Goal: Check status: Check status

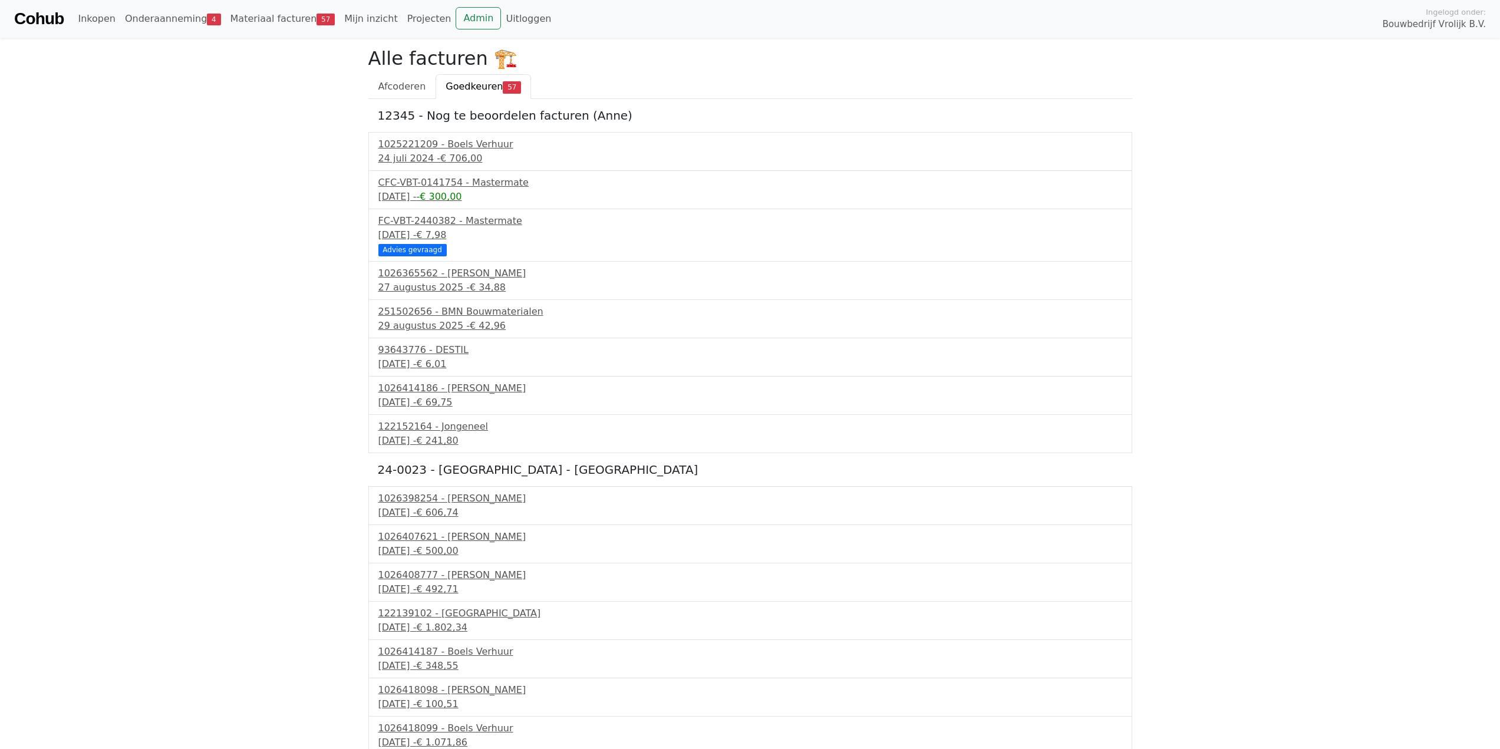
click at [13, 19] on div "Cohub Inkopen Onderaanneming 4 Materiaal facturen 57 Mijn inzicht Projecten Adm…" at bounding box center [750, 19] width 1500 height 38
click at [33, 19] on link "Cohub" at bounding box center [39, 19] width 50 height 28
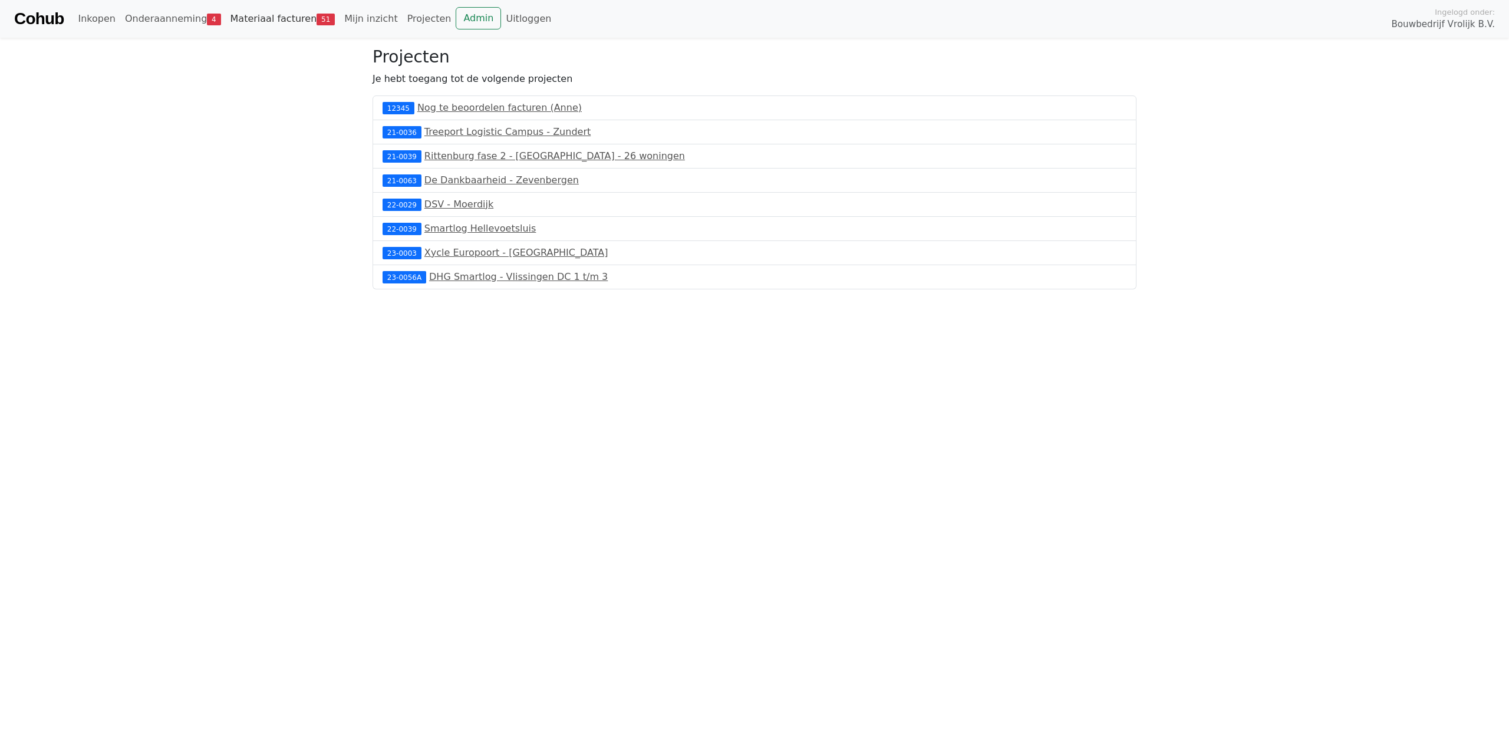
click at [317, 18] on span "51" at bounding box center [326, 20] width 18 height 12
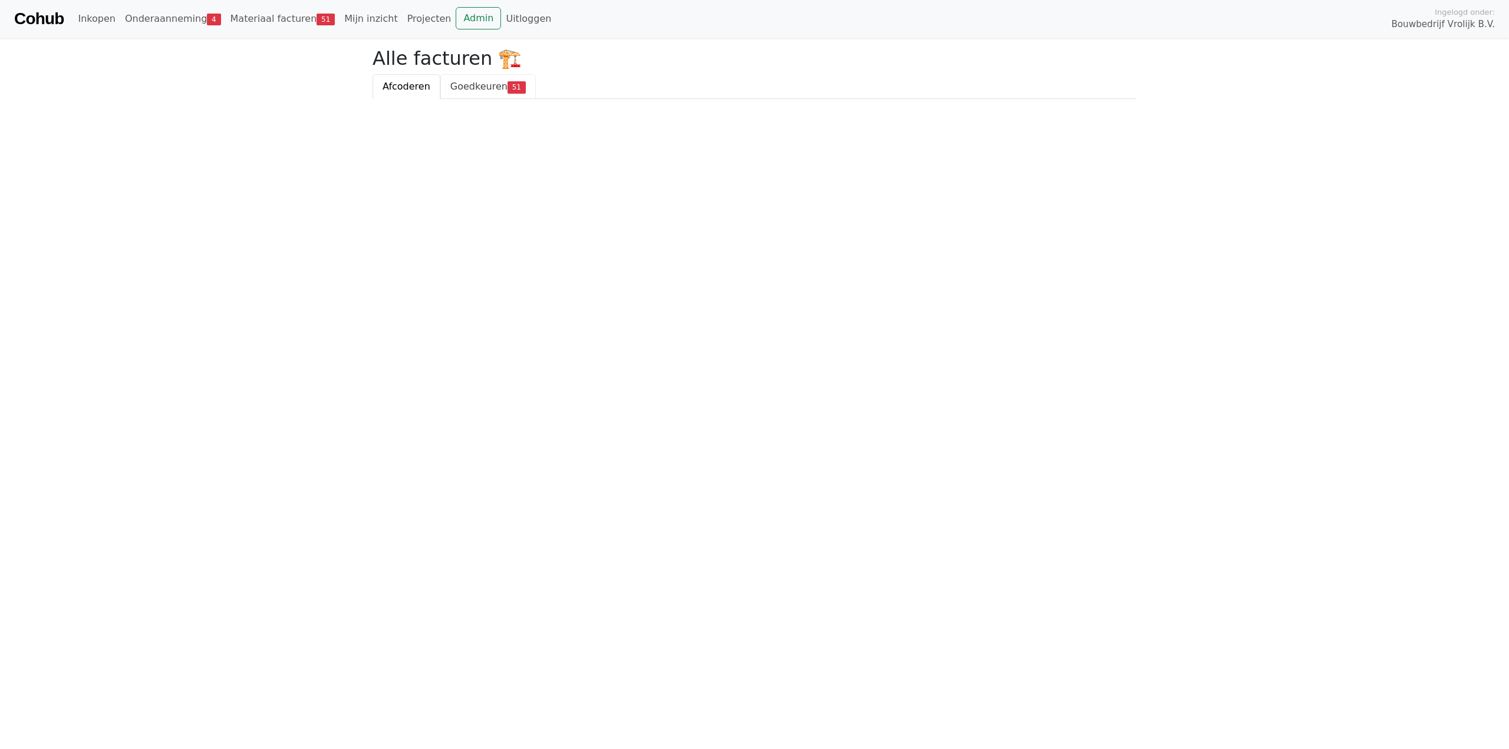
click at [498, 90] on span "Goedkeuren" at bounding box center [478, 86] width 57 height 11
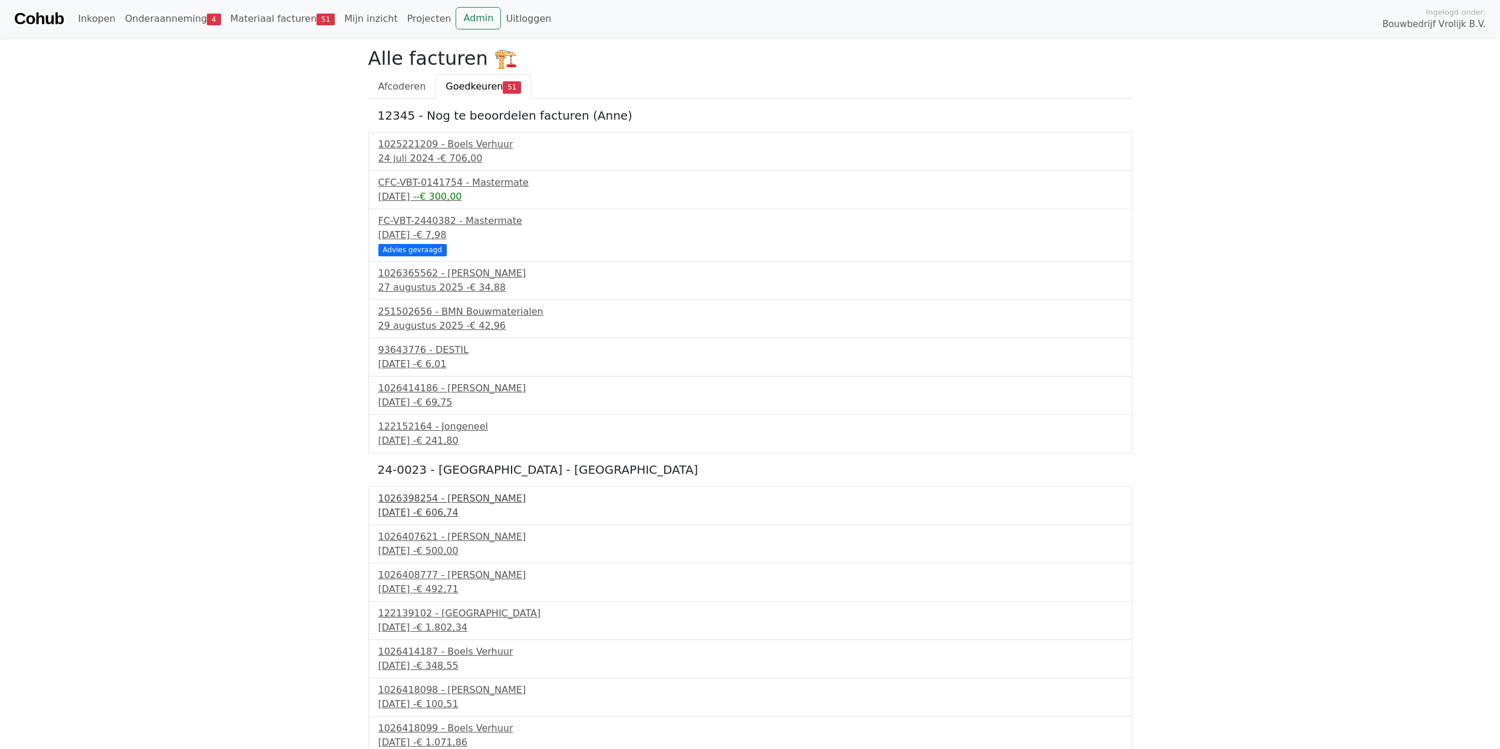
click at [447, 505] on div "1026398254 - Boels Verhuur" at bounding box center [750, 499] width 744 height 14
drag, startPoint x: 377, startPoint y: 114, endPoint x: 630, endPoint y: 121, distance: 253.0
click at [630, 120] on h5 "12345 - Nog te beoordelen facturen (Anne)" at bounding box center [750, 115] width 745 height 14
click at [442, 153] on span "€ 706,00" at bounding box center [461, 158] width 42 height 11
click at [435, 406] on div "14 september 2025 - € 69,75" at bounding box center [750, 403] width 744 height 14
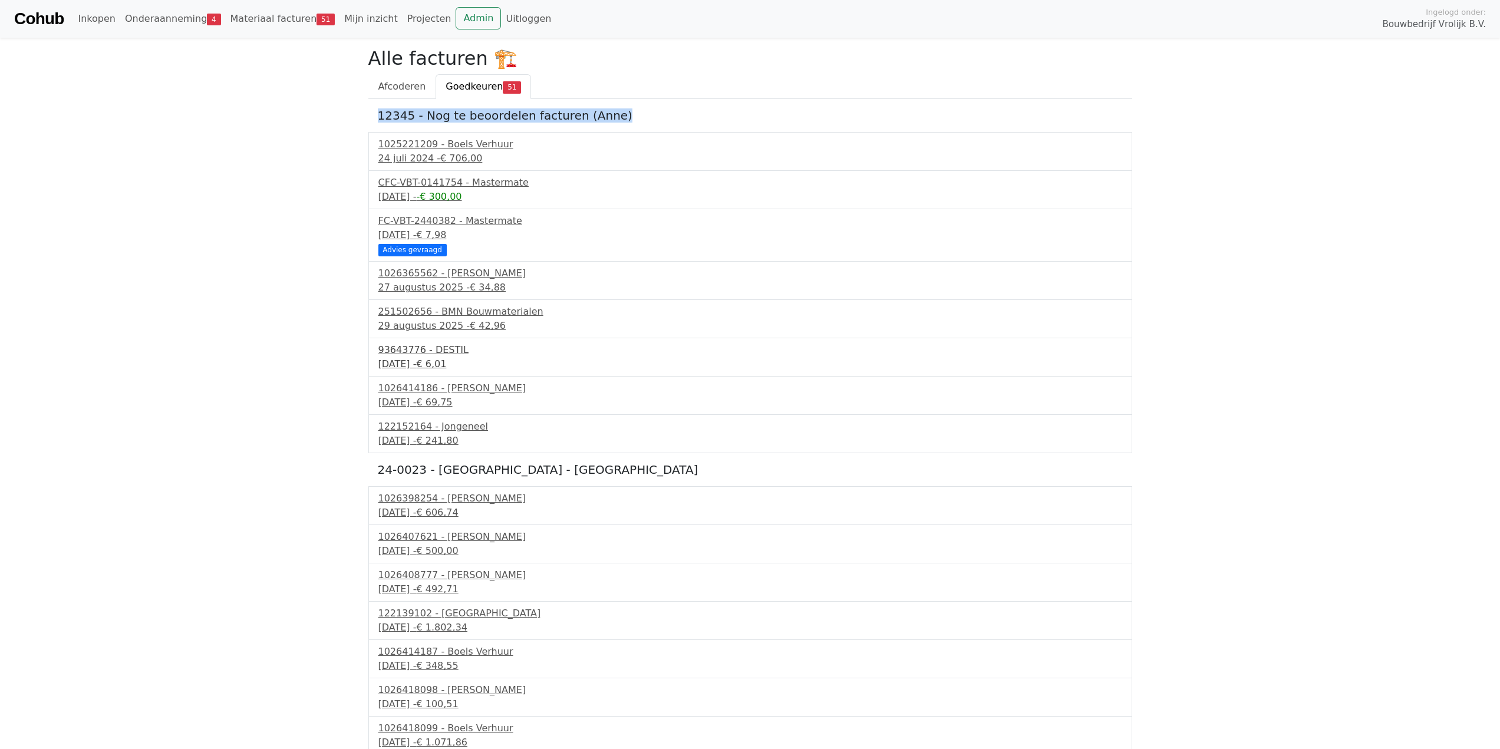
click at [437, 357] on div "3 september 2025 - € 6,01" at bounding box center [750, 364] width 744 height 14
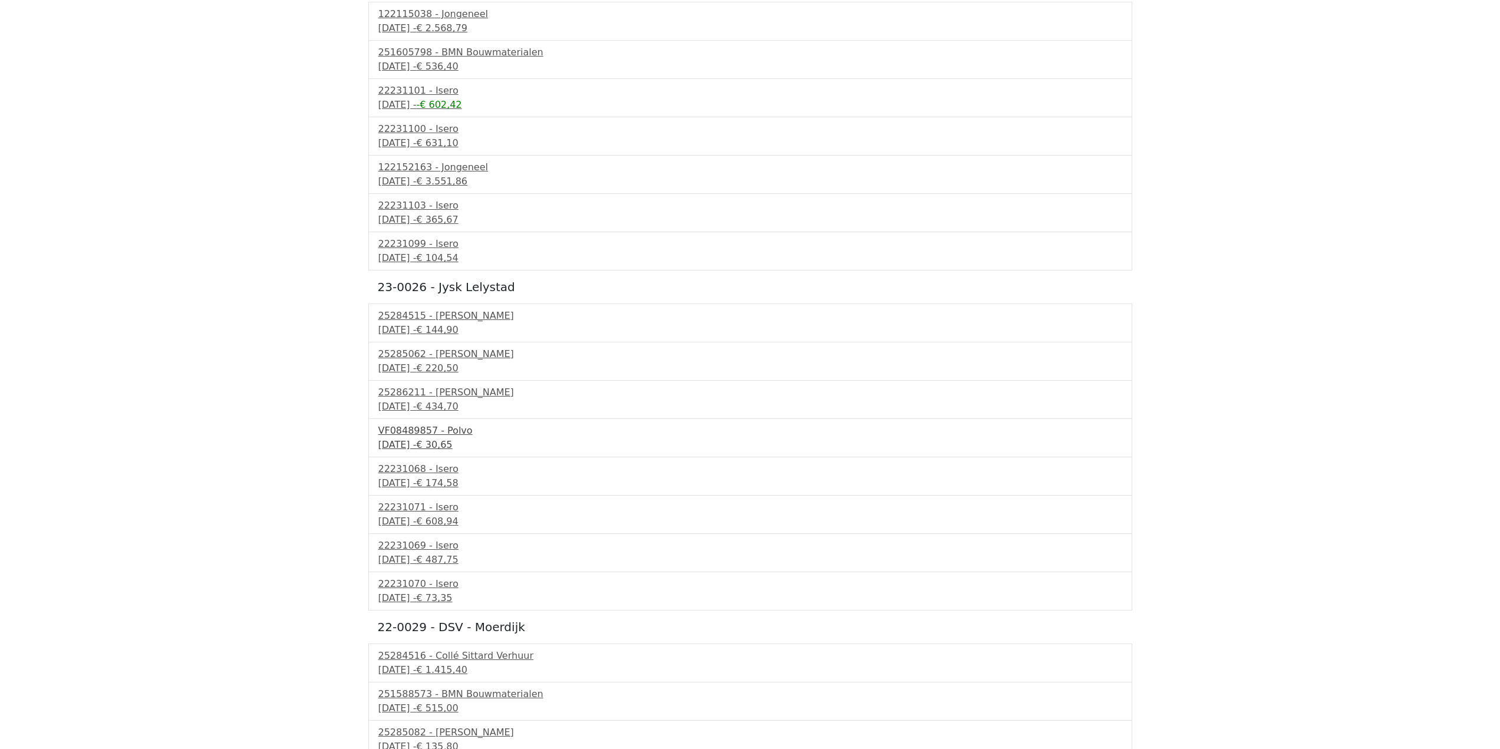
scroll to position [825, 0]
click at [487, 434] on div "VF08489857 - Polvo" at bounding box center [750, 430] width 744 height 14
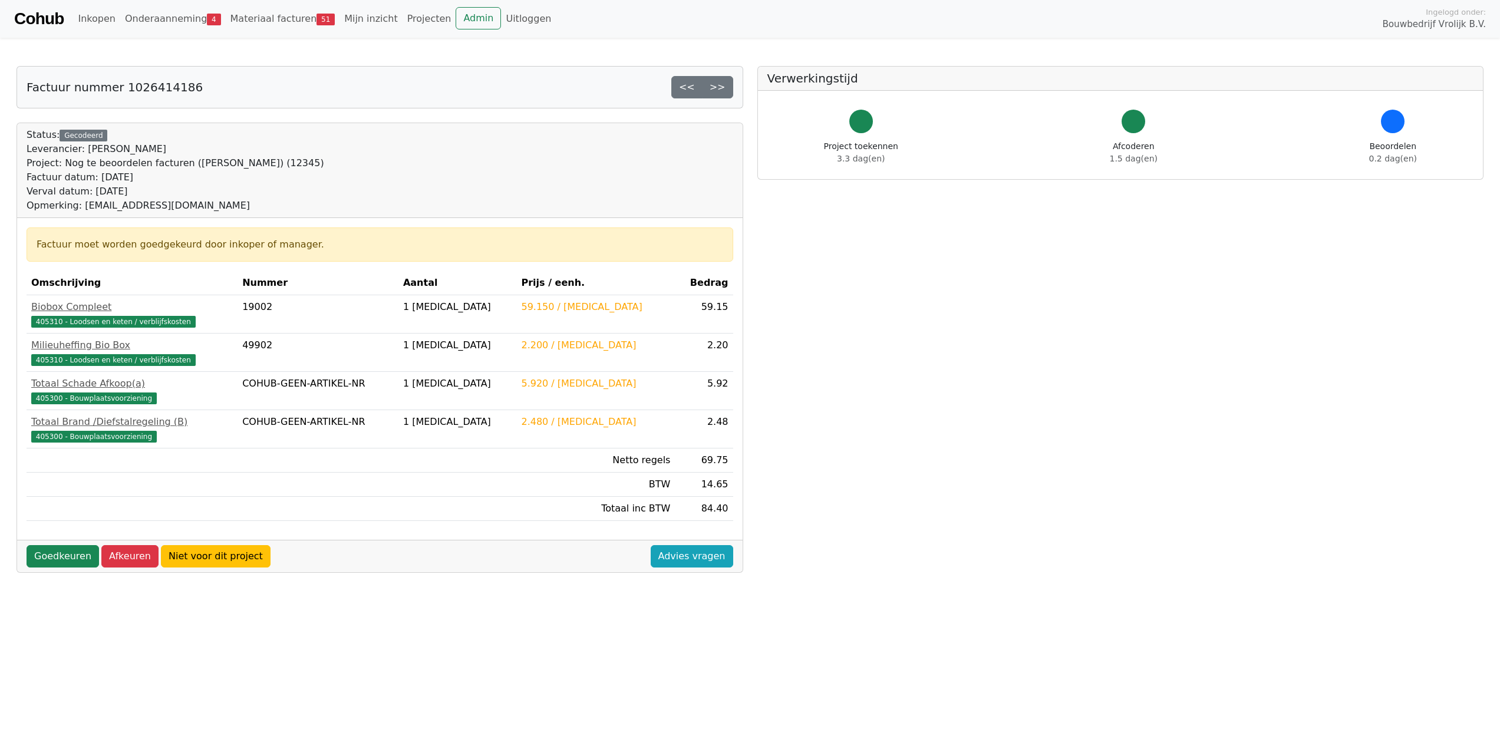
click at [536, 210] on div "Status: Gecodeerd Leverancier: Boels Verhuur Project: Nog te beoordelen facture…" at bounding box center [380, 170] width 707 height 85
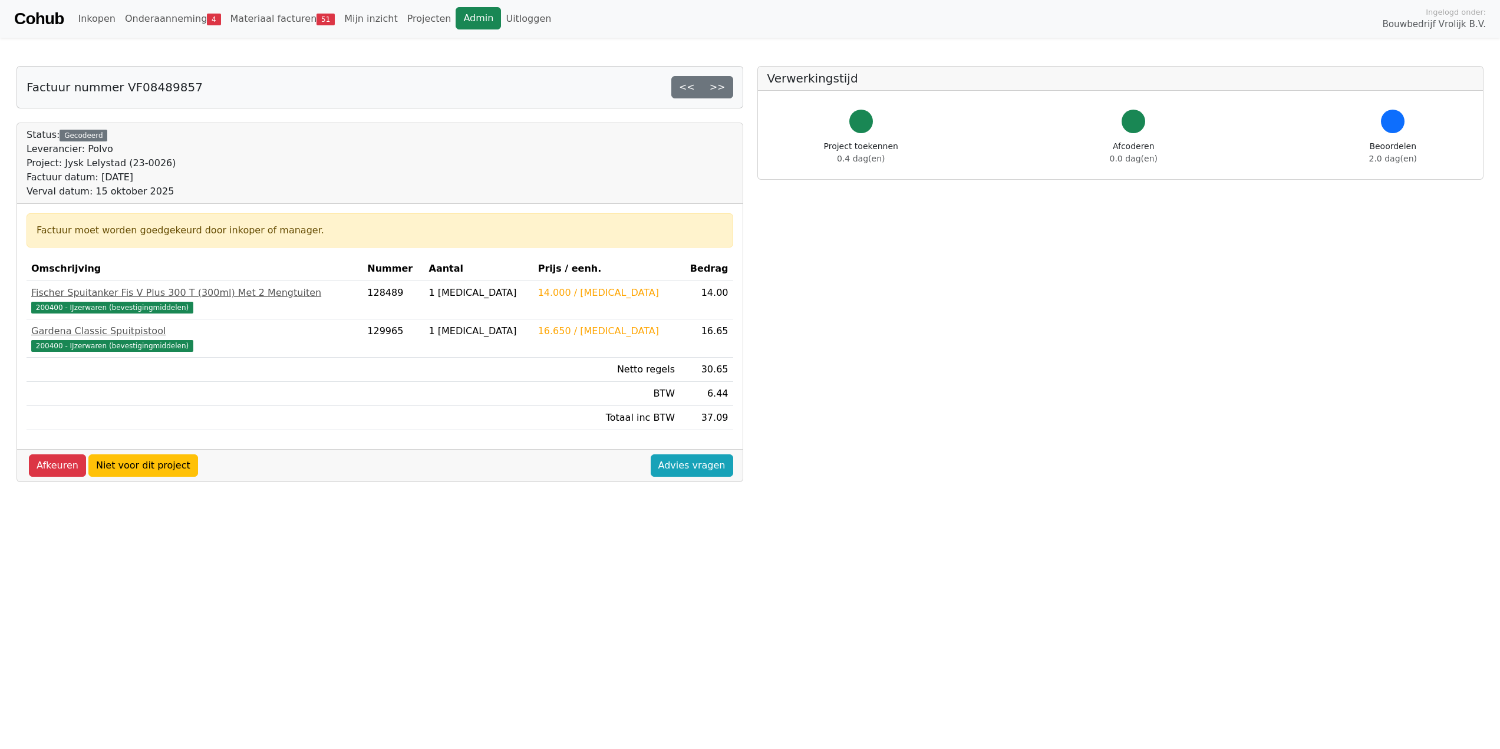
click at [456, 9] on link "Admin" at bounding box center [478, 18] width 45 height 22
